Goal: Information Seeking & Learning: Learn about a topic

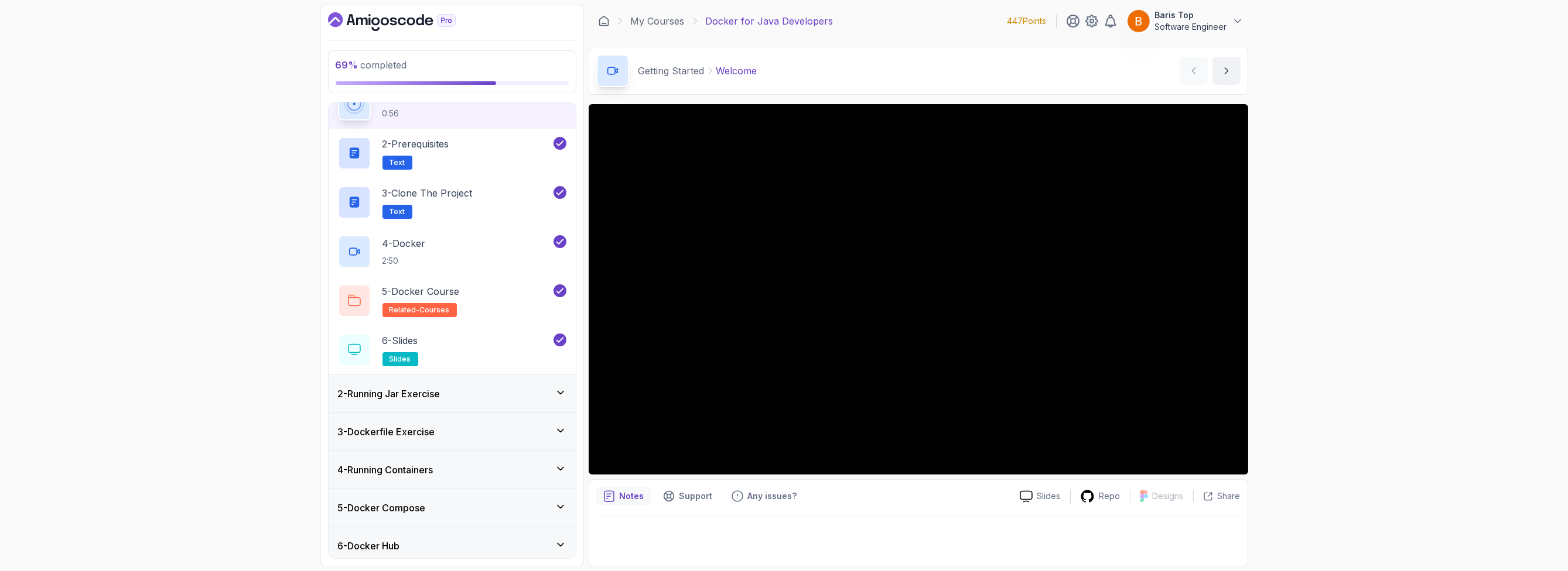
scroll to position [210, 0]
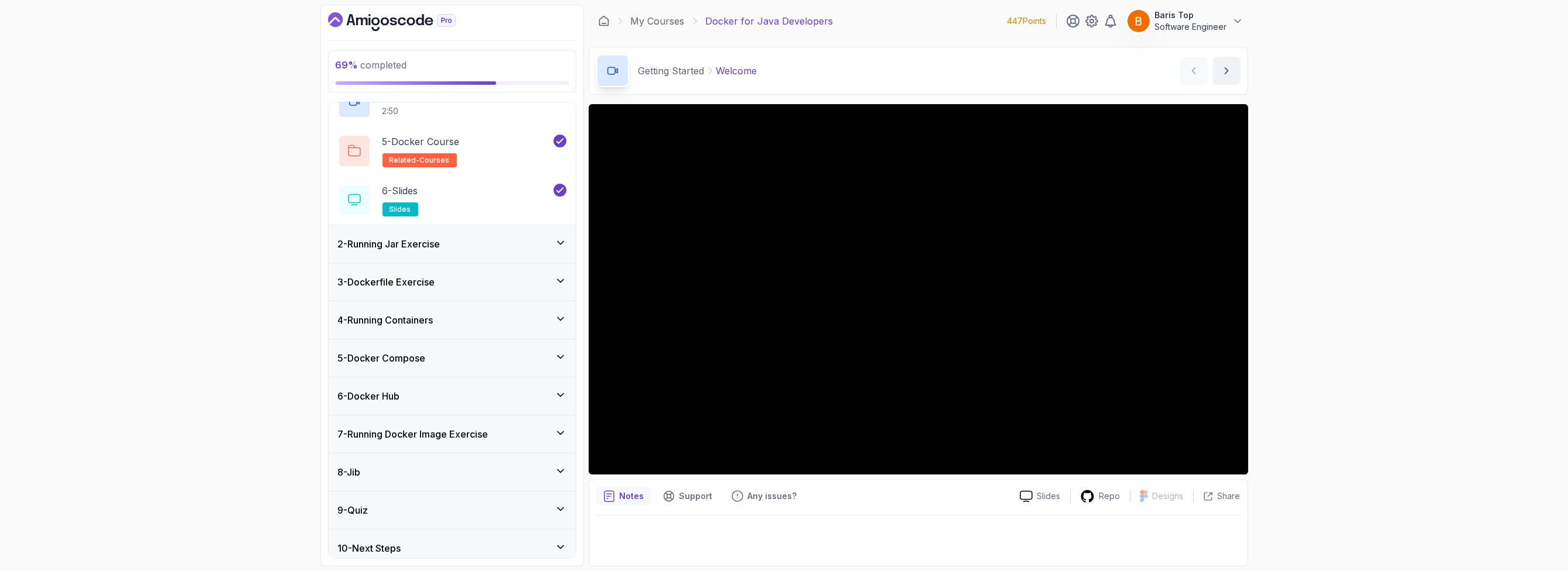
click at [465, 396] on div "6 - Docker Hub" at bounding box center [452, 396] width 228 height 14
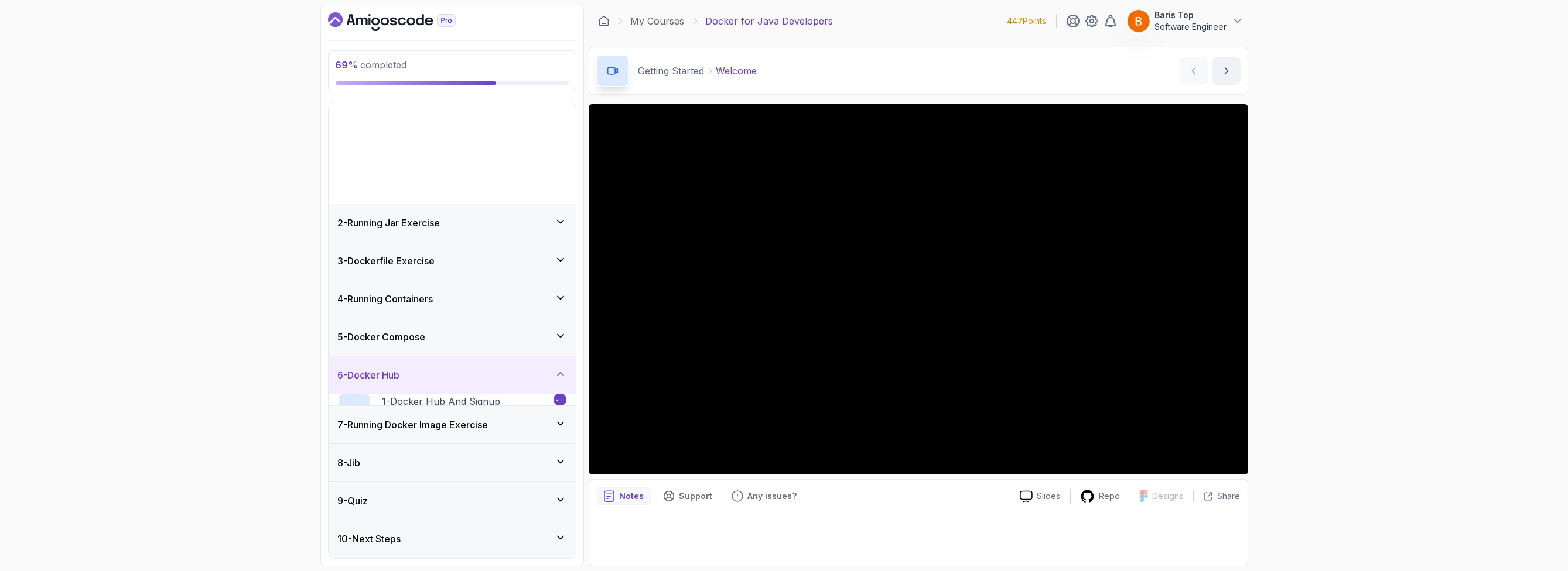
scroll to position [0, 0]
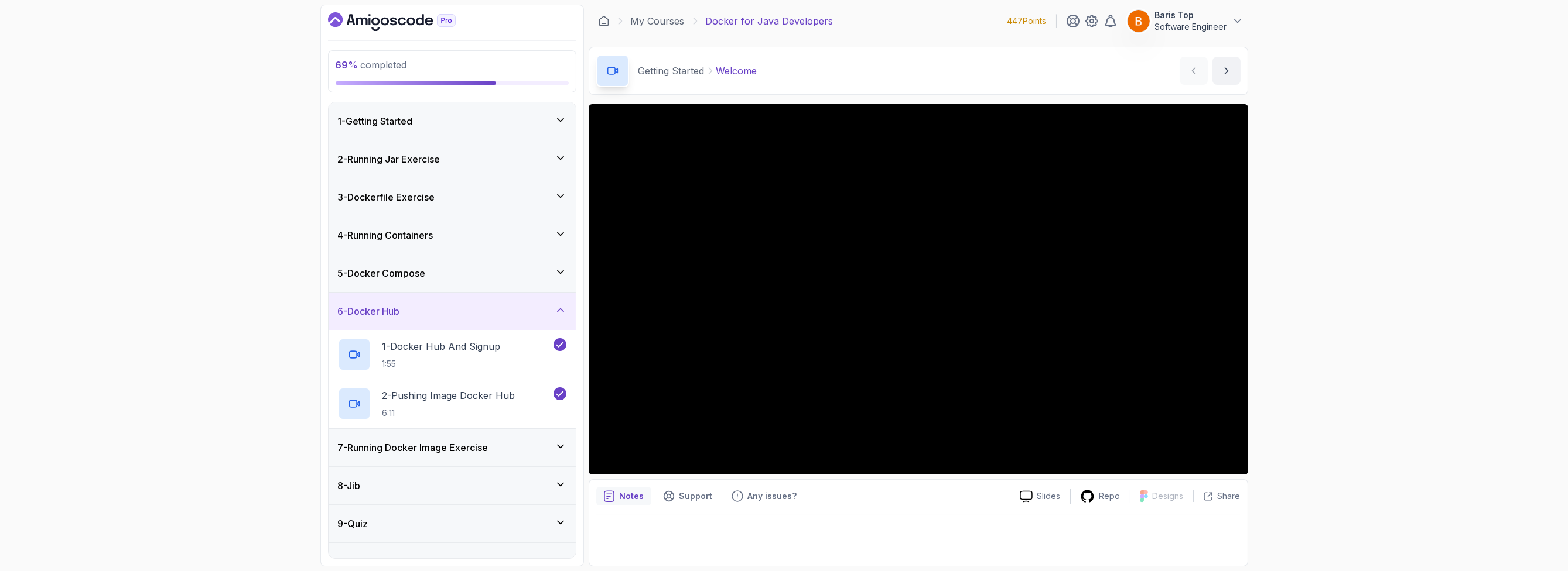
click at [452, 450] on h3 "7 - Running Docker Image Exercise" at bounding box center [412, 447] width 150 height 14
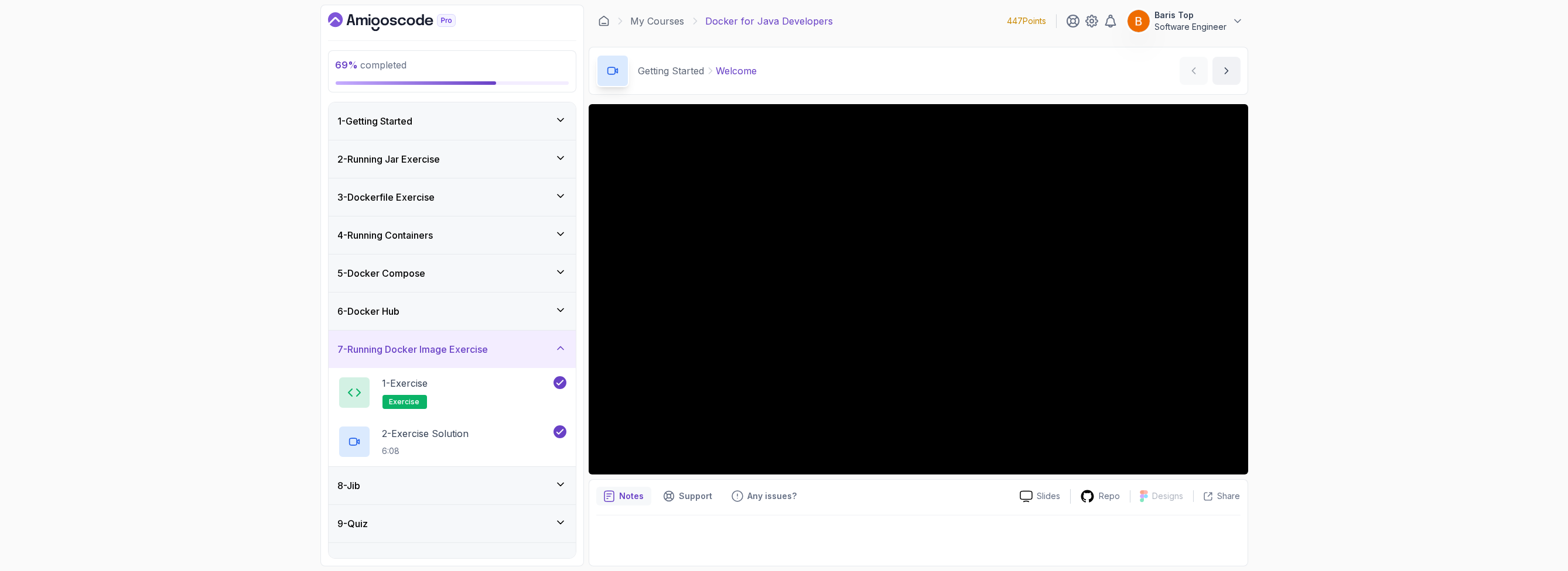
click at [444, 475] on div "8 - Jib" at bounding box center [452, 485] width 247 height 38
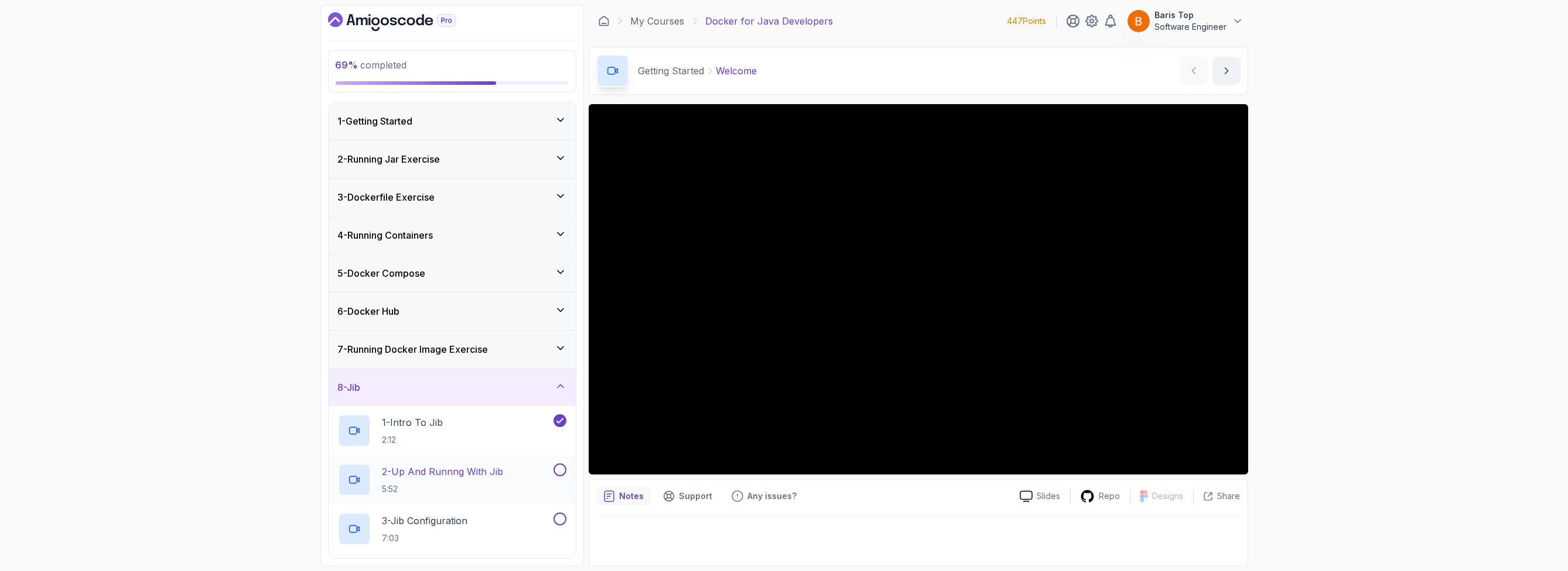
click at [472, 471] on p "2 - Up And Runnng With Jib" at bounding box center [443, 471] width 121 height 14
click at [564, 469] on button at bounding box center [560, 470] width 13 height 13
click at [524, 523] on div "3 - Jib Configuration 7:03" at bounding box center [444, 528] width 213 height 33
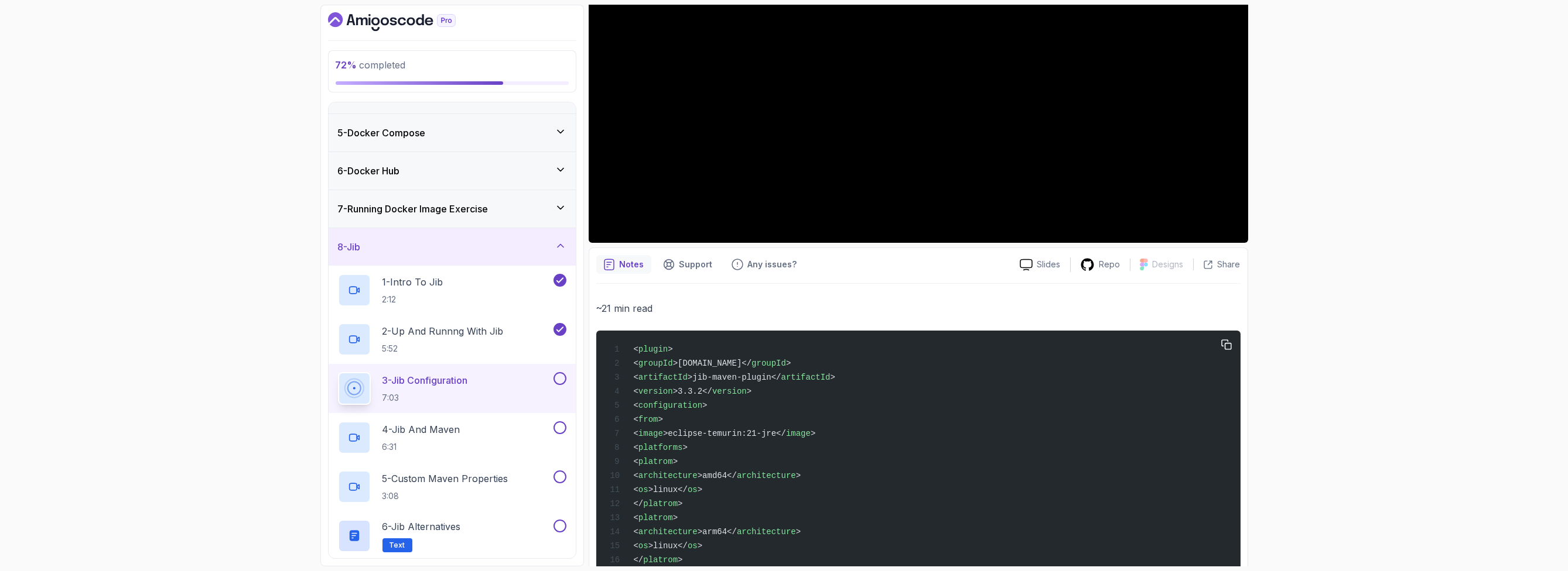
scroll to position [281, 0]
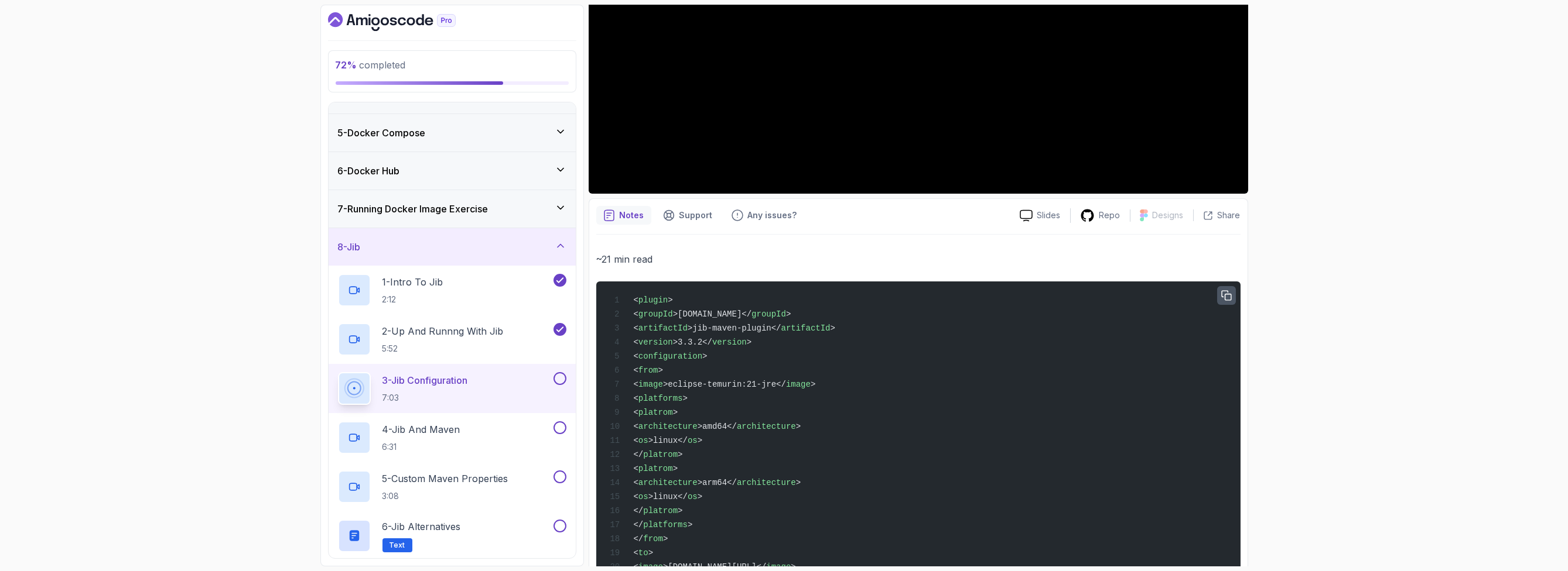
click at [1226, 297] on icon "button" at bounding box center [1226, 296] width 10 height 10
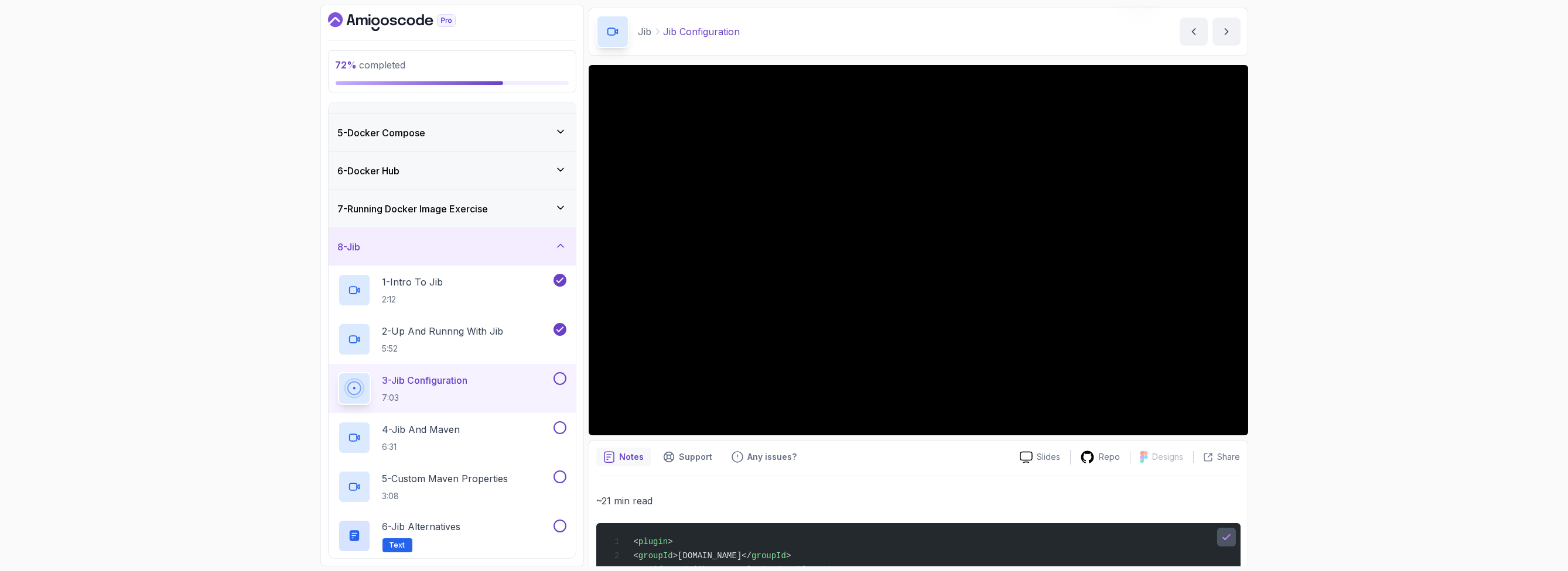
scroll to position [0, 0]
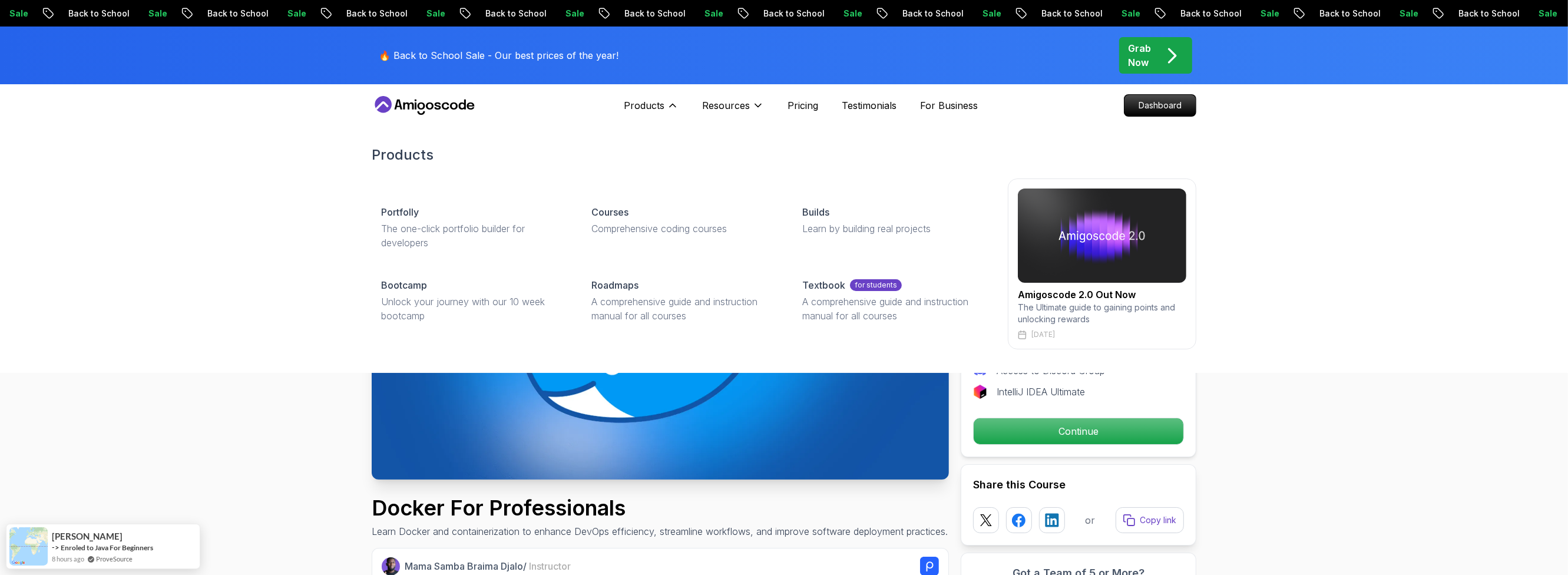
click at [1082, 266] on img at bounding box center [1102, 235] width 168 height 95
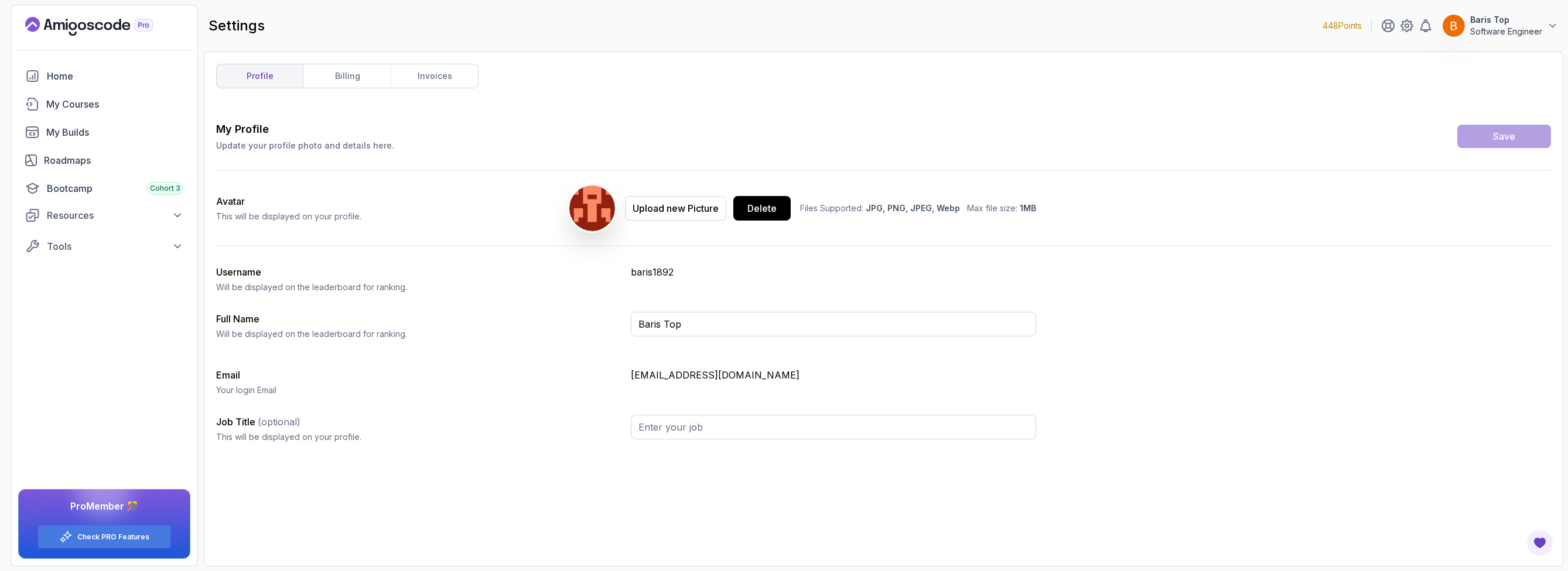
type input "Software Engineer"
